Goal: Task Accomplishment & Management: Use online tool/utility

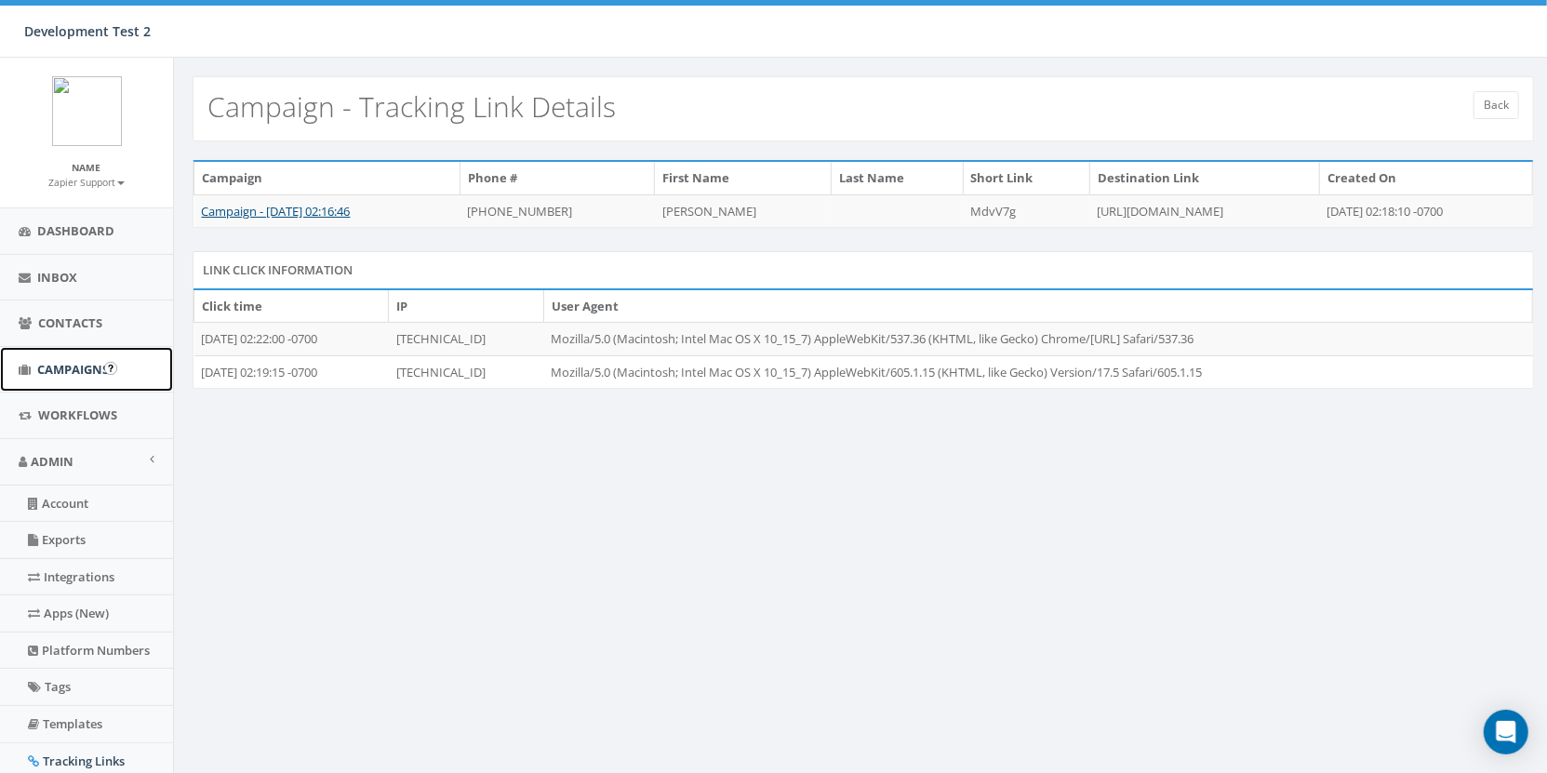
click at [53, 364] on span "Campaigns" at bounding box center [73, 369] width 72 height 17
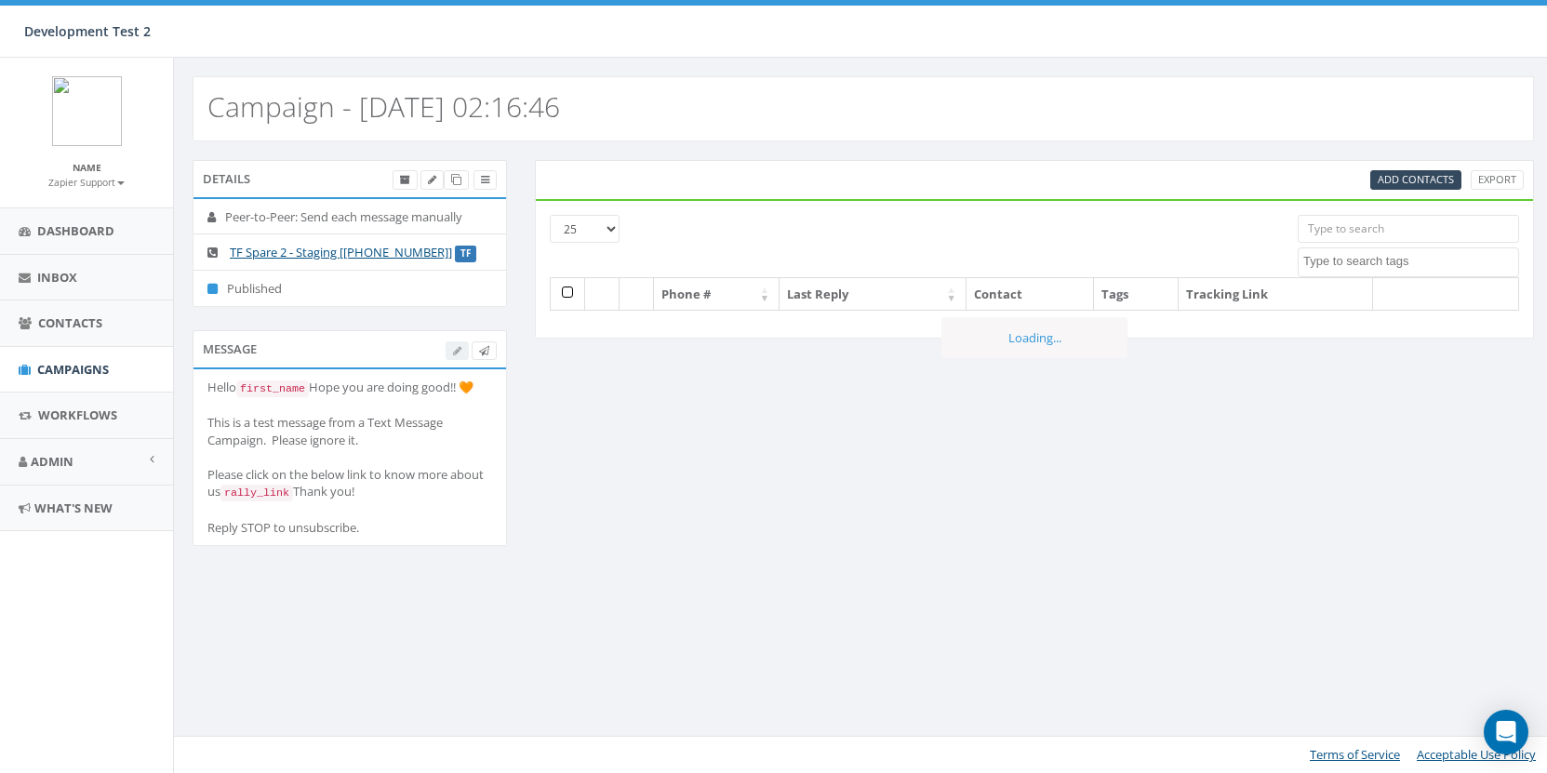
select select
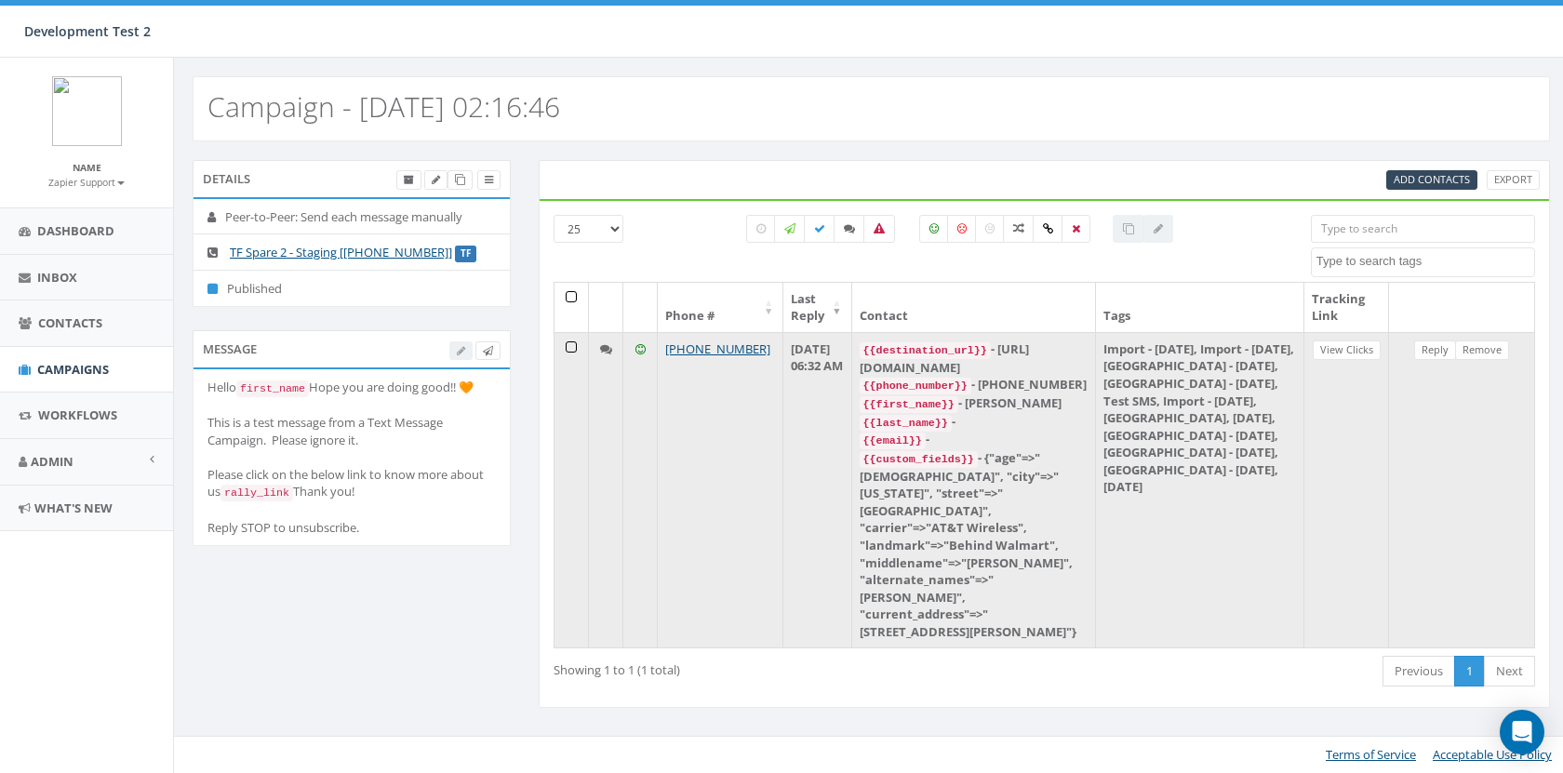
drag, startPoint x: 1061, startPoint y: 365, endPoint x: 877, endPoint y: 364, distance: 183.3
click at [877, 364] on div "{{destination_url}} - https://rclink.co/link/MdvV7g" at bounding box center [974, 358] width 229 height 35
copy div "https://rclink.co/link/MdvV7g"
